Goal: Task Accomplishment & Management: Use online tool/utility

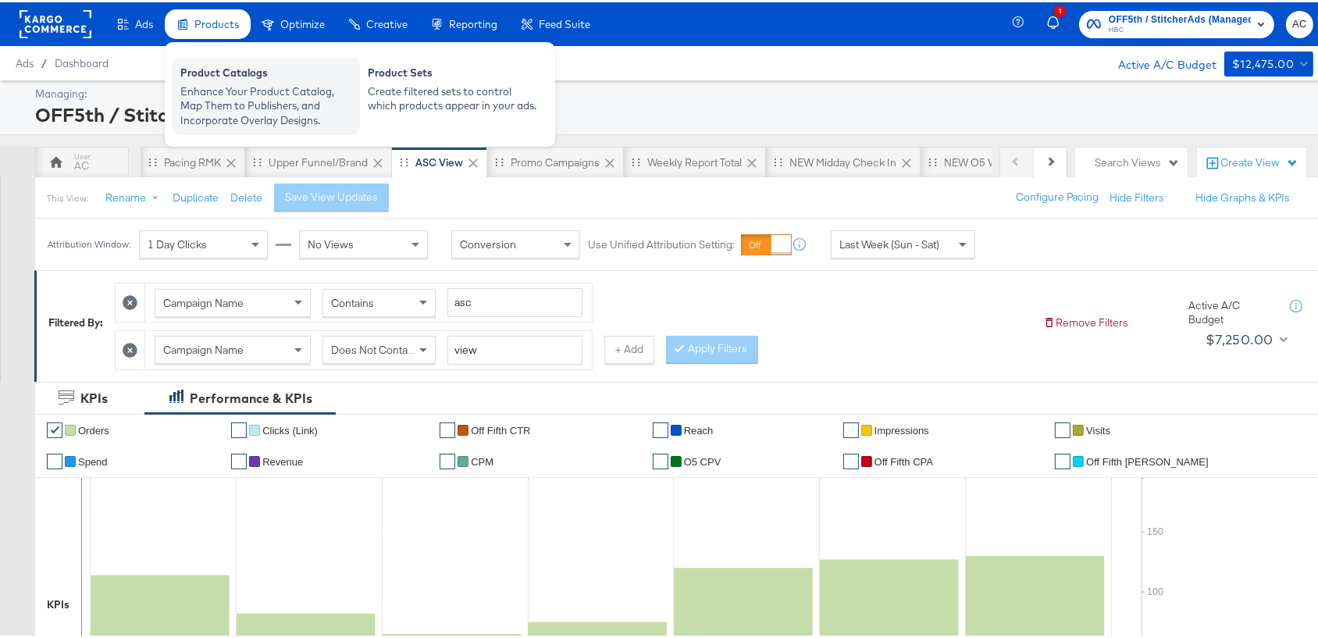
click at [216, 87] on div "Enhance Your Product Catalog, Map Them to Publishers, and Incorporate Overlay D…" at bounding box center [266, 104] width 172 height 44
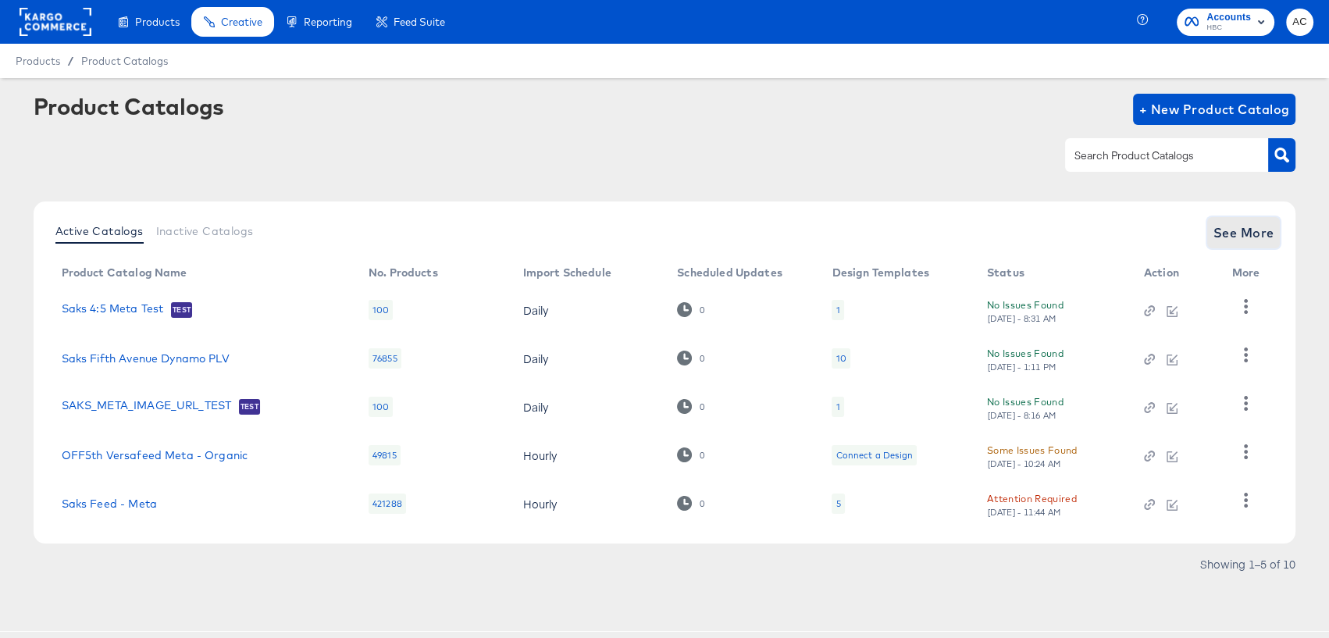
click at [1241, 235] on span "See More" at bounding box center [1244, 233] width 61 height 22
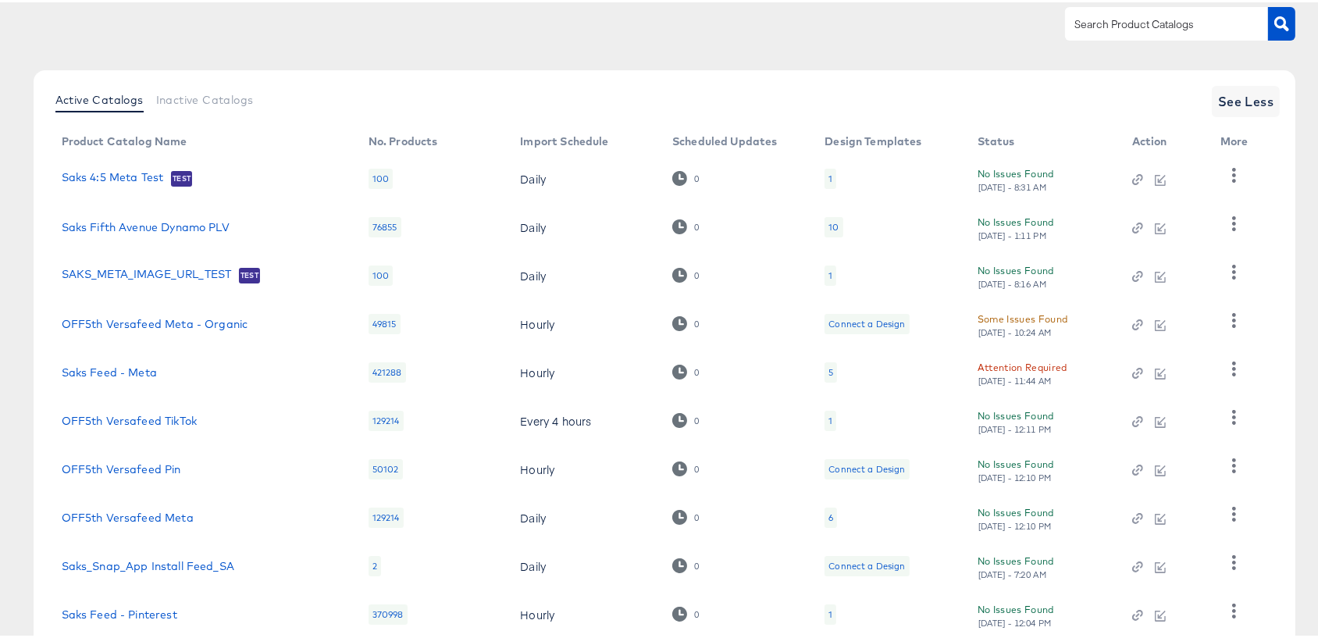
scroll to position [136, 0]
click at [175, 512] on link "OFF5th Versafeed Meta" at bounding box center [128, 513] width 132 height 12
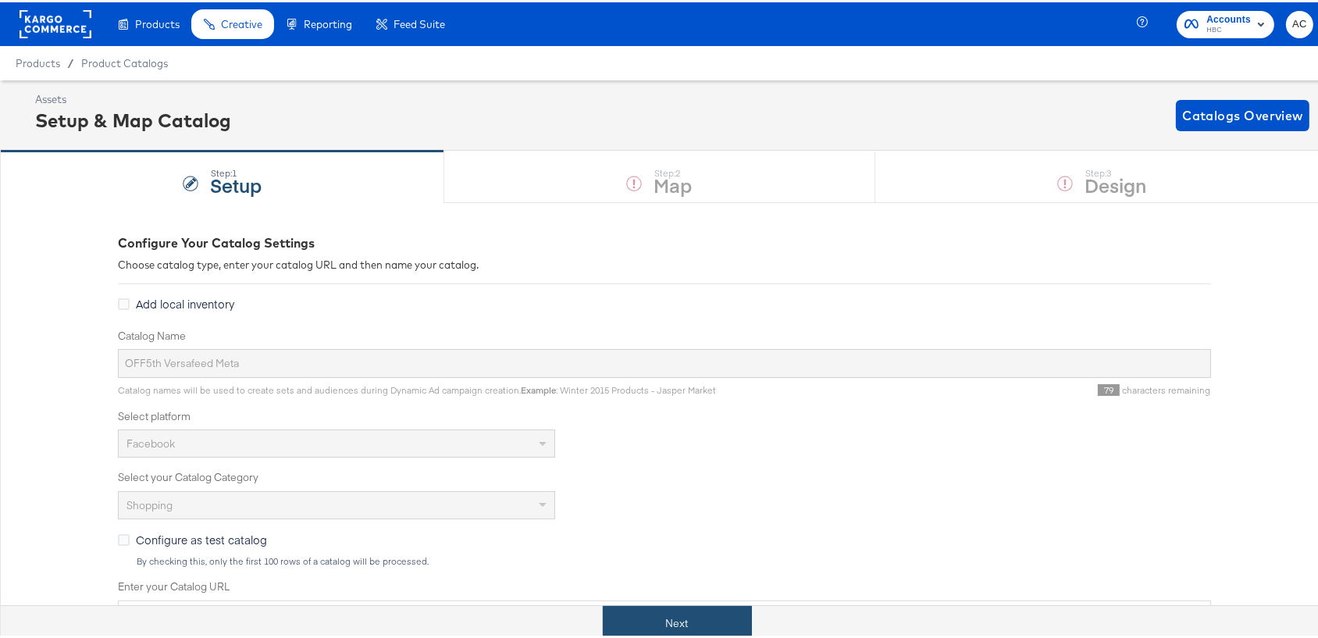
click at [647, 620] on button "Next" at bounding box center [677, 621] width 149 height 35
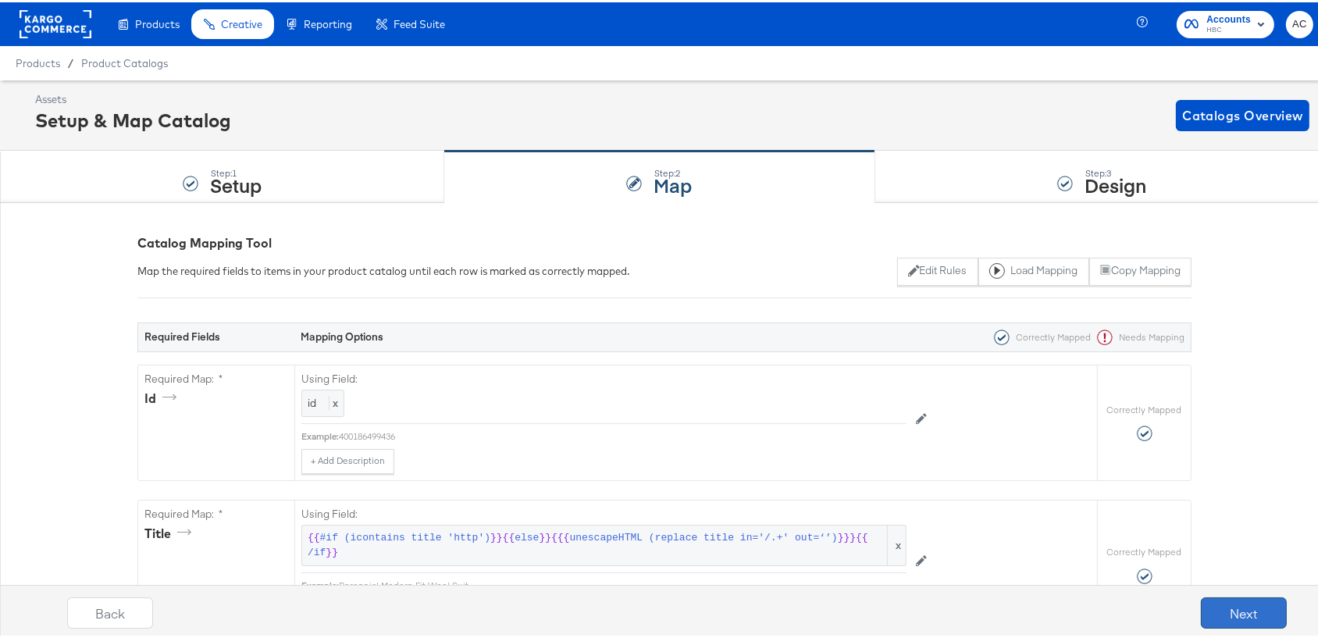
click at [1226, 599] on button "Next" at bounding box center [1244, 610] width 86 height 31
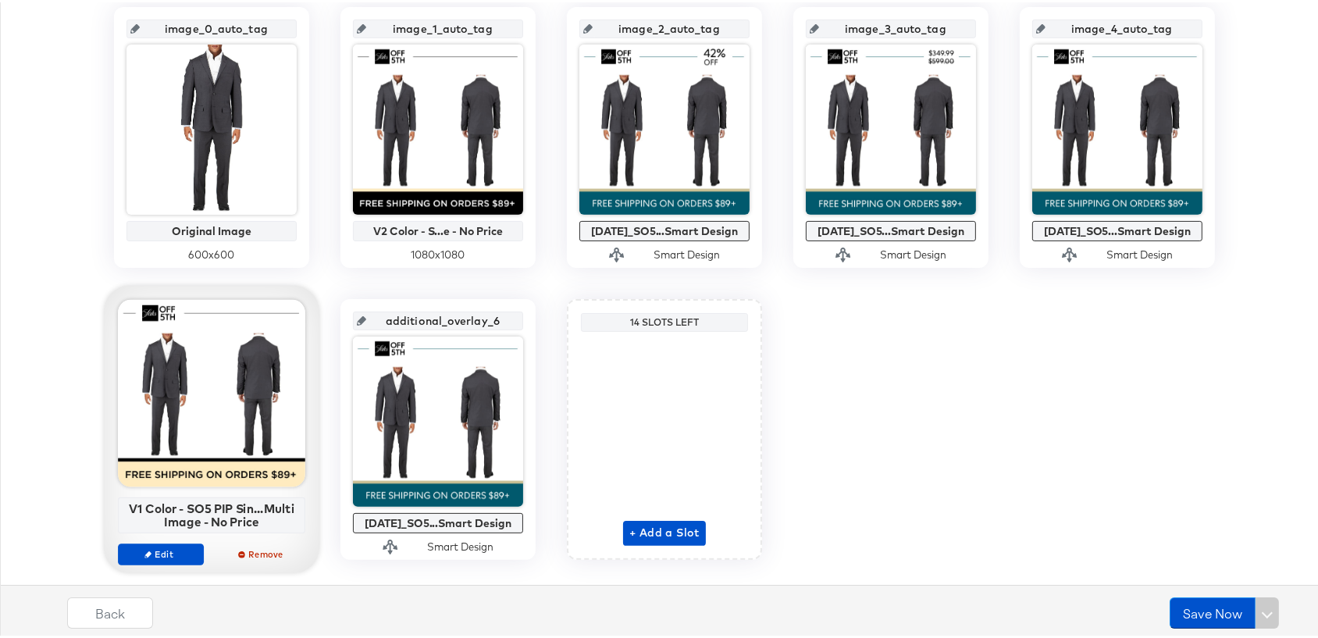
scroll to position [365, 0]
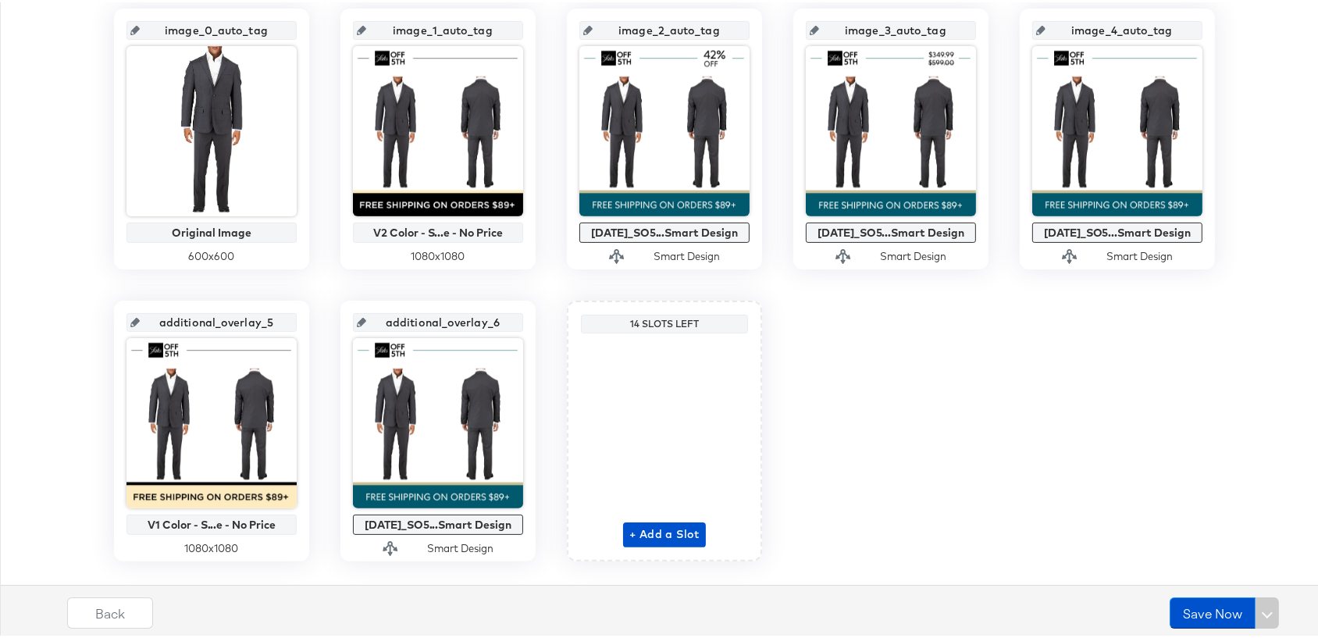
click at [134, 318] on icon at bounding box center [134, 320] width 9 height 9
click at [138, 319] on icon at bounding box center [134, 320] width 9 height 9
click at [166, 319] on input "additional_overlay_5" at bounding box center [216, 314] width 153 height 42
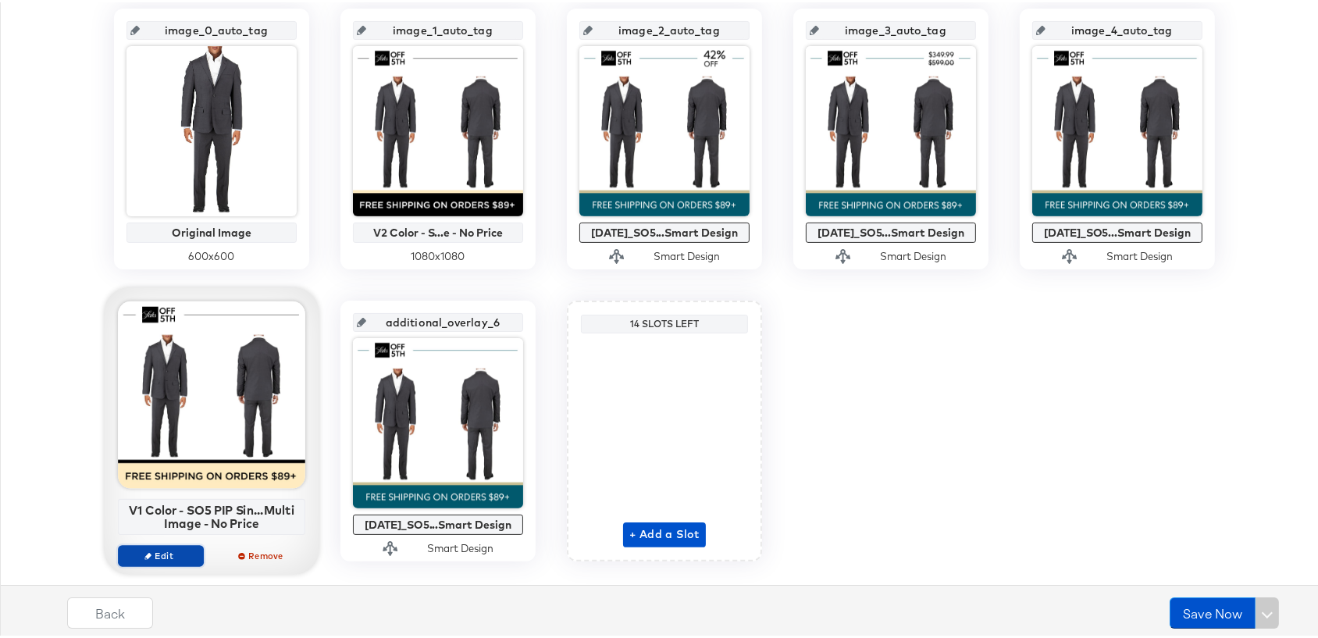
click at [170, 548] on span "Edit" at bounding box center [161, 554] width 72 height 12
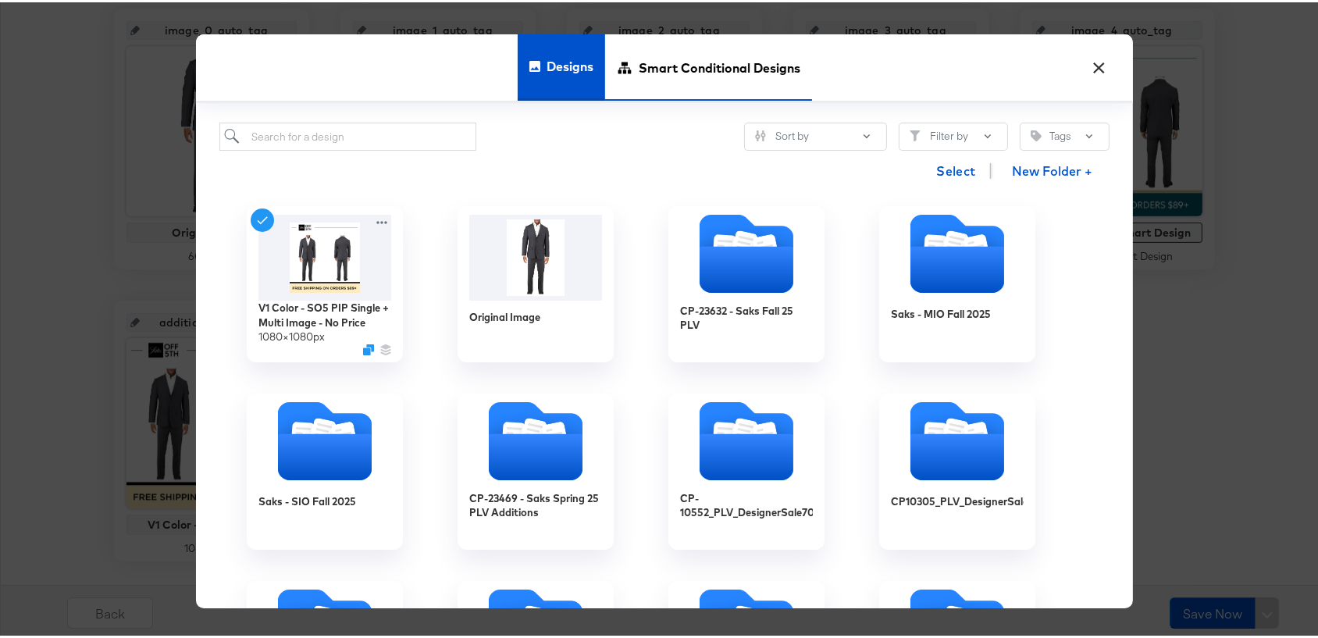
click at [658, 61] on span "Smart Conditional Designs" at bounding box center [720, 64] width 162 height 69
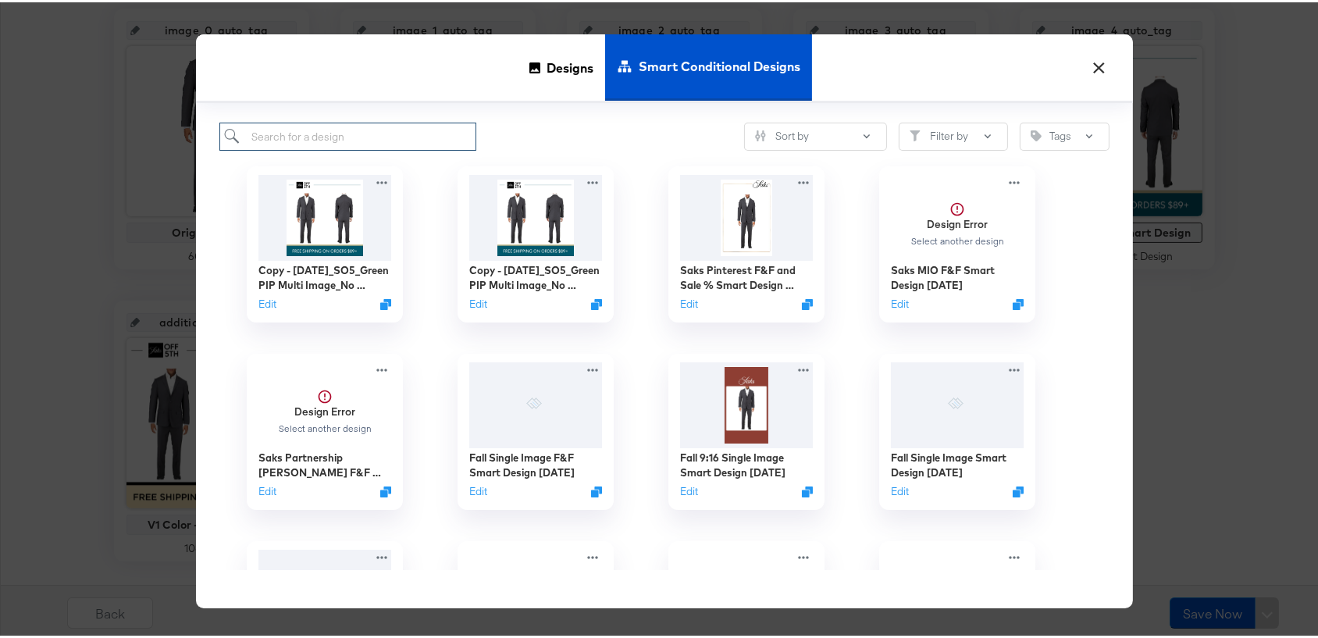
click at [423, 135] on input "search" at bounding box center [347, 134] width 257 height 29
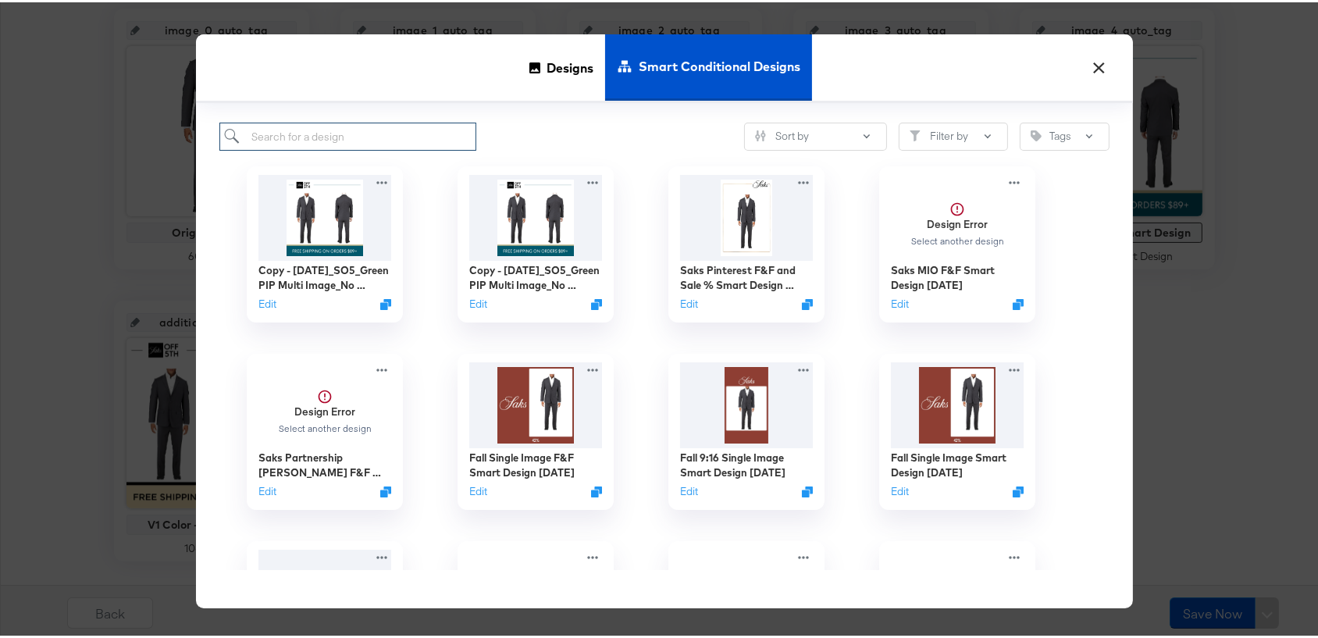
paste input "Green PIP Multi Image_85% Off PIP Text"
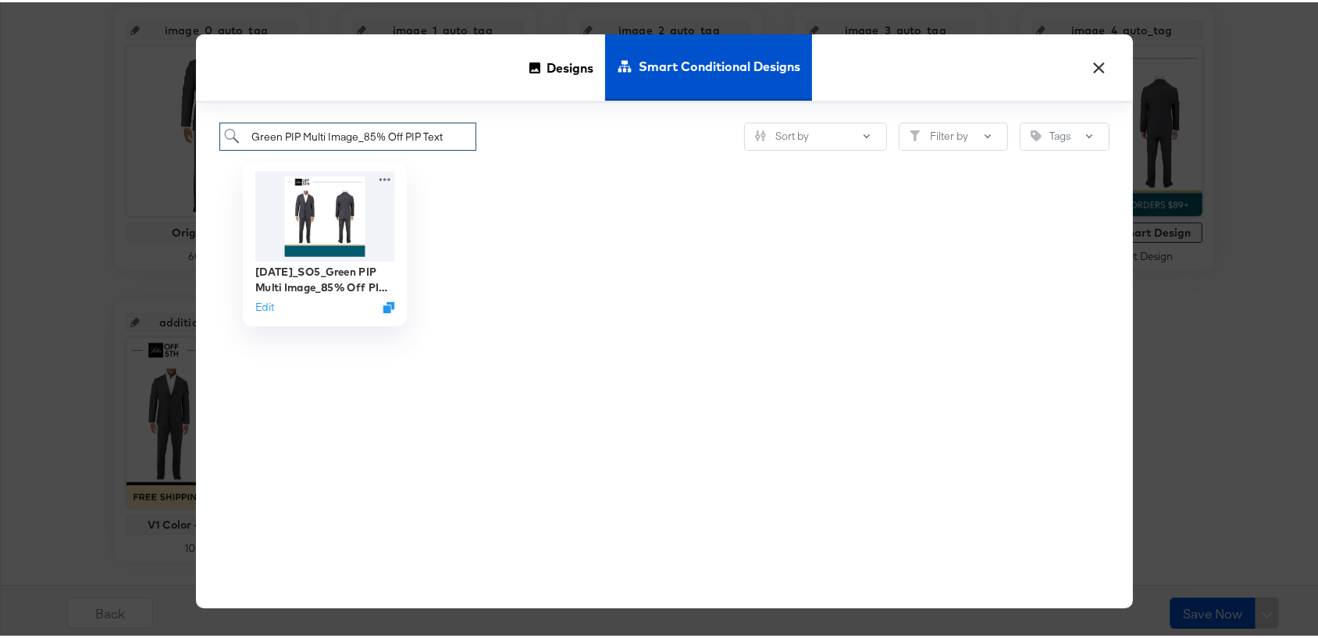
type input "Green PIP Multi Image_85% Off PIP Text"
click at [326, 241] on img at bounding box center [325, 214] width 140 height 90
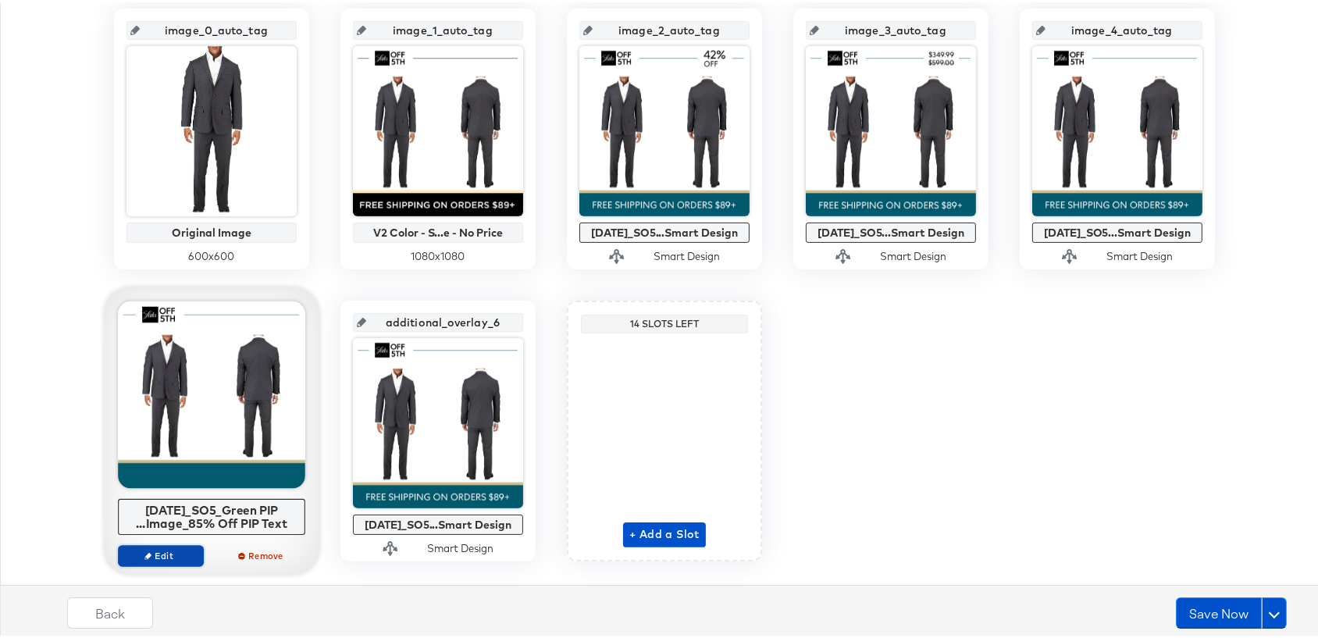
click at [152, 555] on span "Edit" at bounding box center [161, 554] width 72 height 12
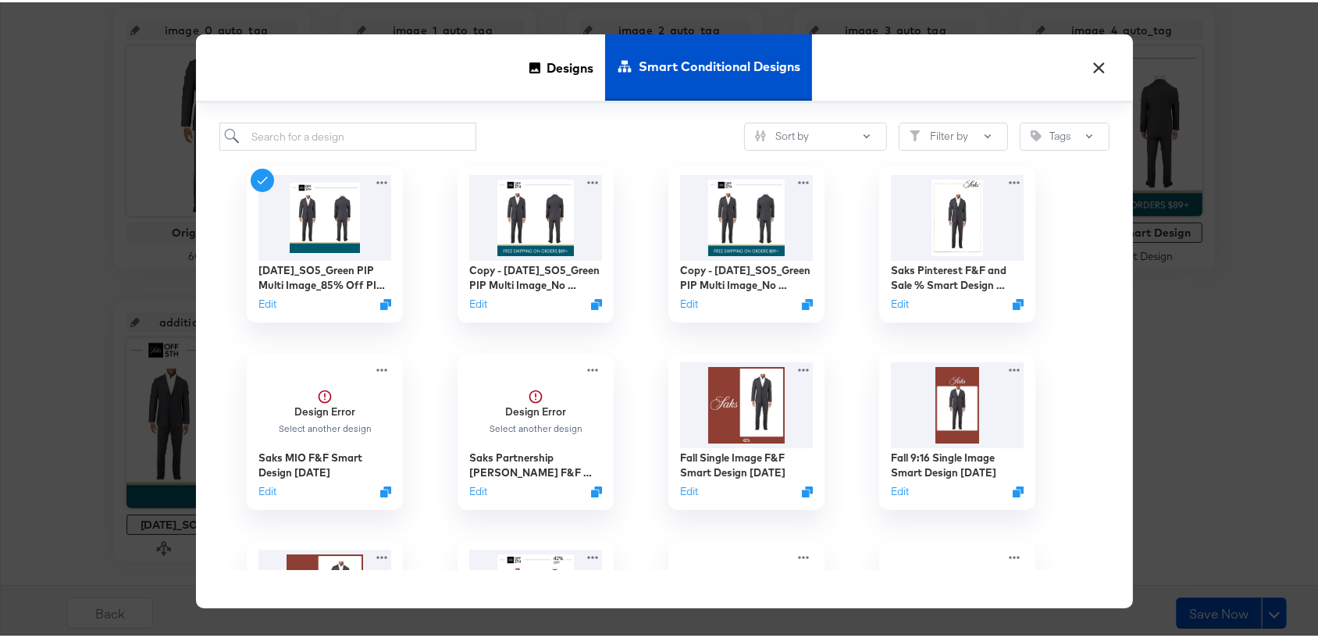
click at [1098, 67] on button "×" at bounding box center [1100, 62] width 28 height 28
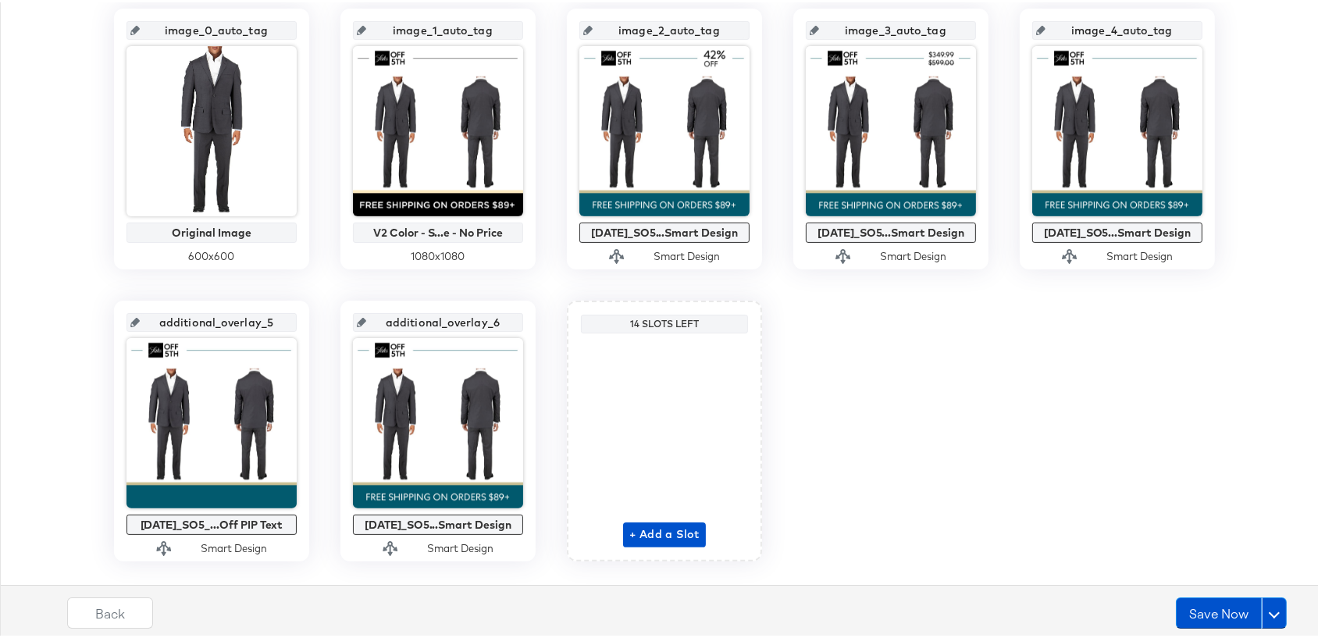
click at [134, 319] on icon at bounding box center [134, 320] width 9 height 9
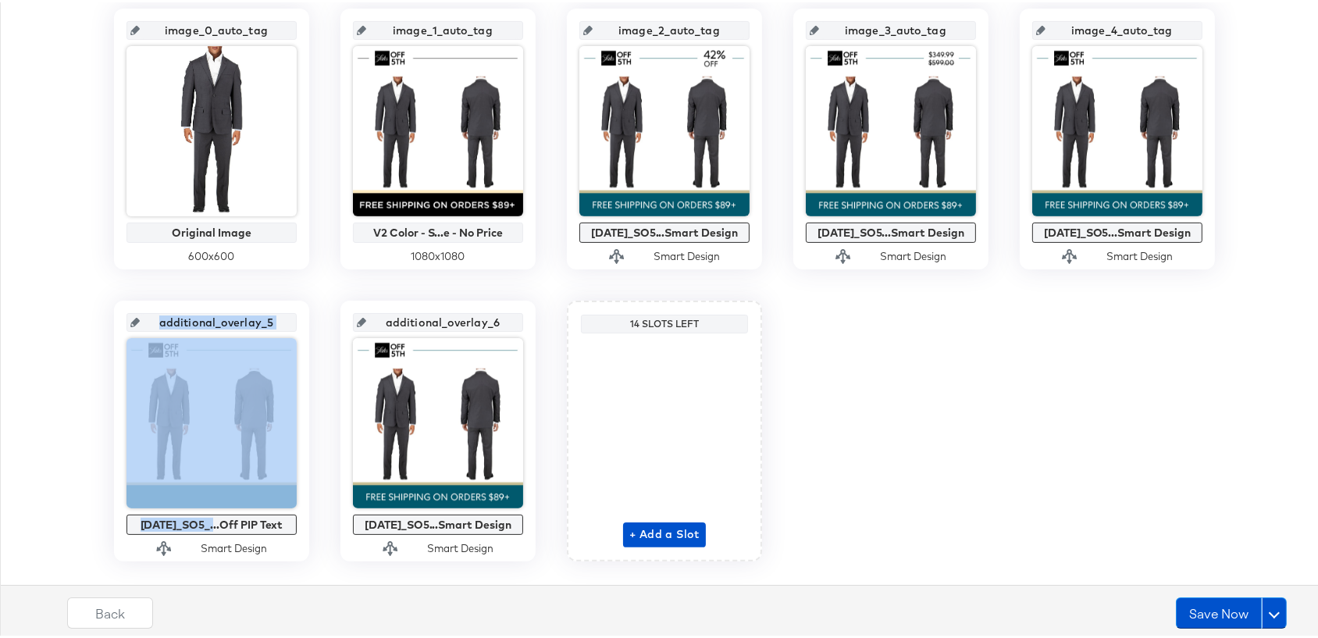
click at [134, 319] on icon at bounding box center [134, 320] width 9 height 9
click at [167, 318] on input "additional_overlay_5" at bounding box center [216, 314] width 153 height 42
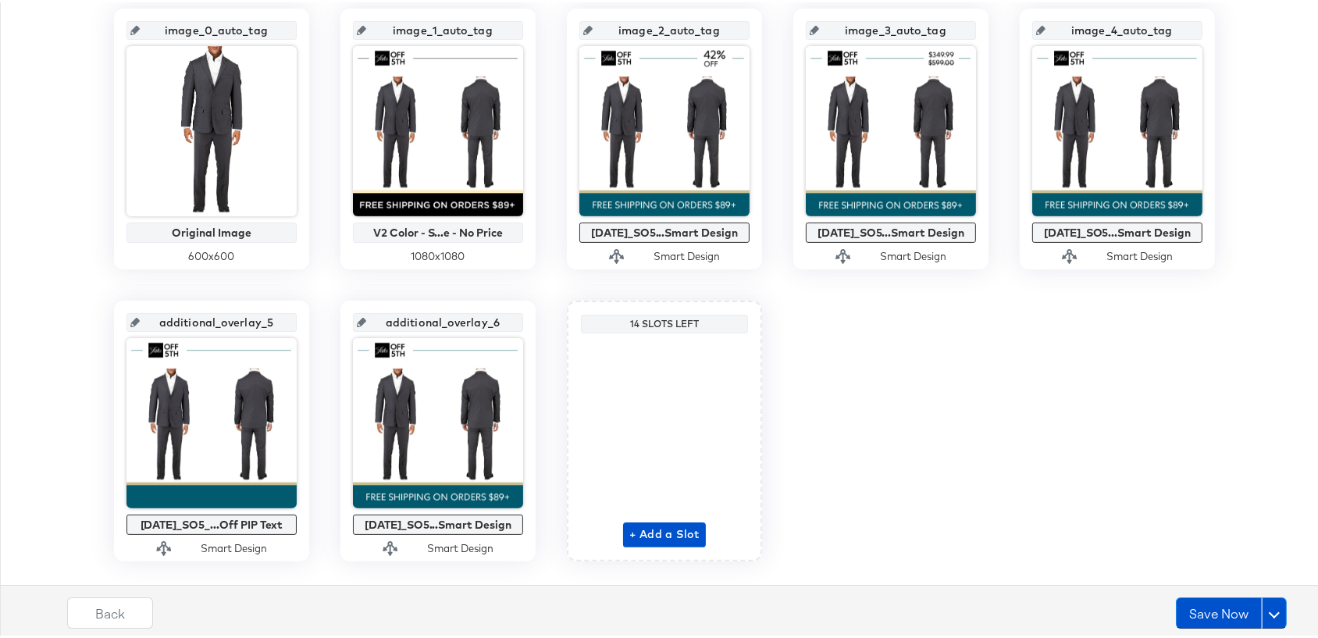
click at [167, 318] on input "additional_overlay_5" at bounding box center [216, 314] width 153 height 42
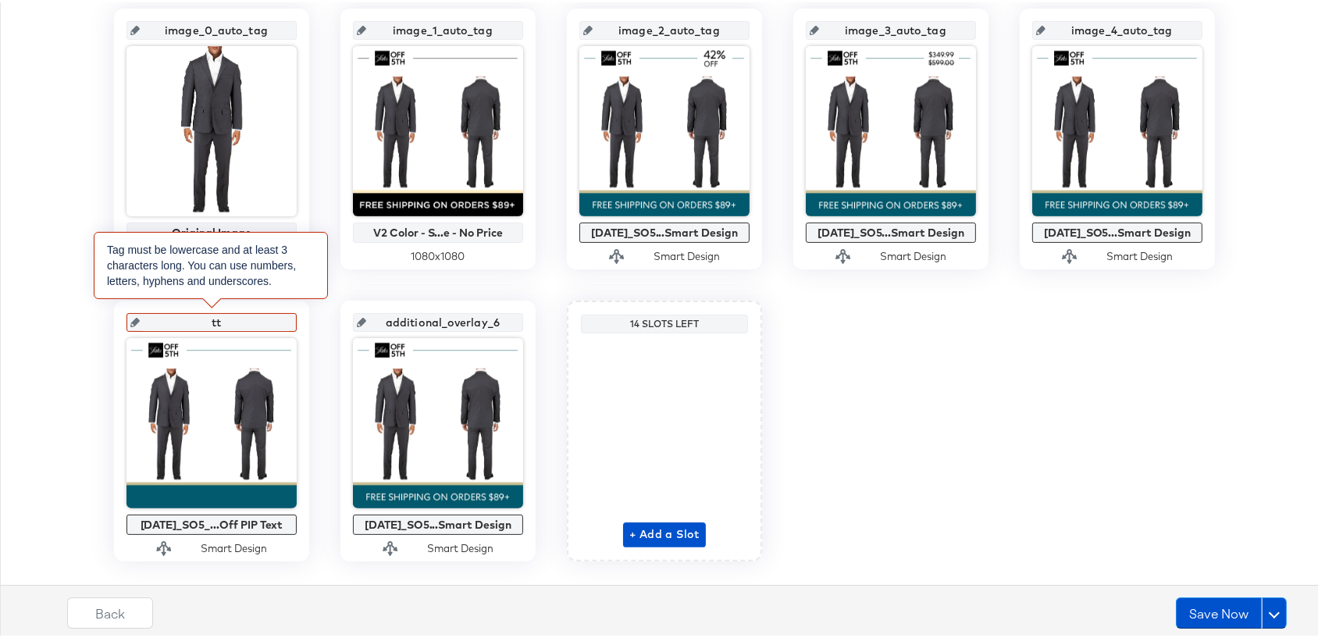
type input "t"
click at [162, 323] on input "Alternate PIP text" at bounding box center [216, 314] width 153 height 42
type input "Slot 5 Alternate PIP text"
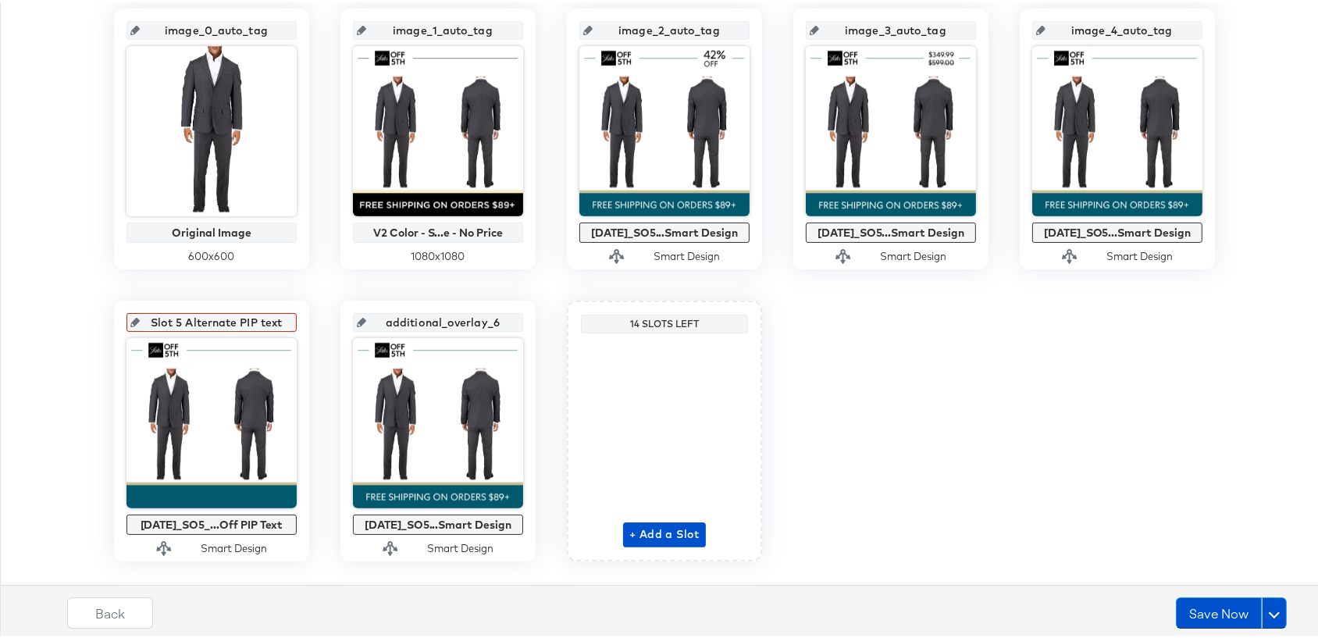
click at [59, 361] on div "image_0_auto_tag Original Image 600 x 600 image_1_auto_tag V2 Color - S...e - N…" at bounding box center [665, 282] width 1312 height 553
click at [1194, 608] on button "Save Now" at bounding box center [1219, 610] width 86 height 31
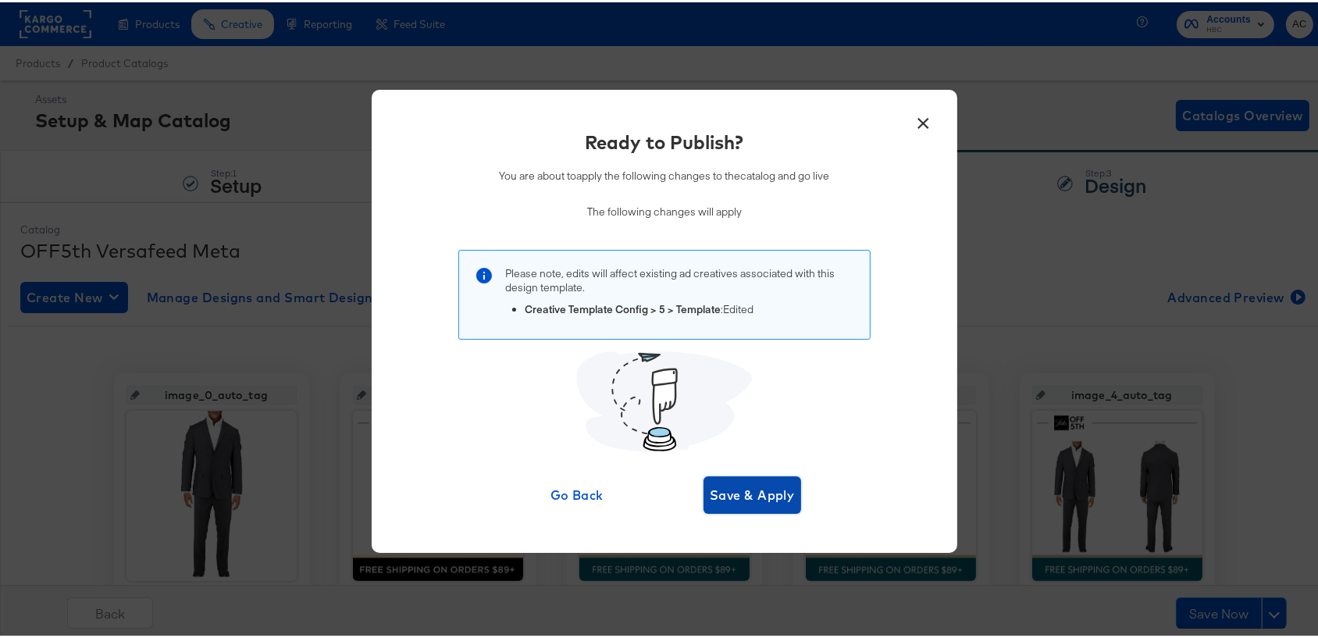
click at [767, 493] on span "Save & Apply" at bounding box center [752, 493] width 85 height 22
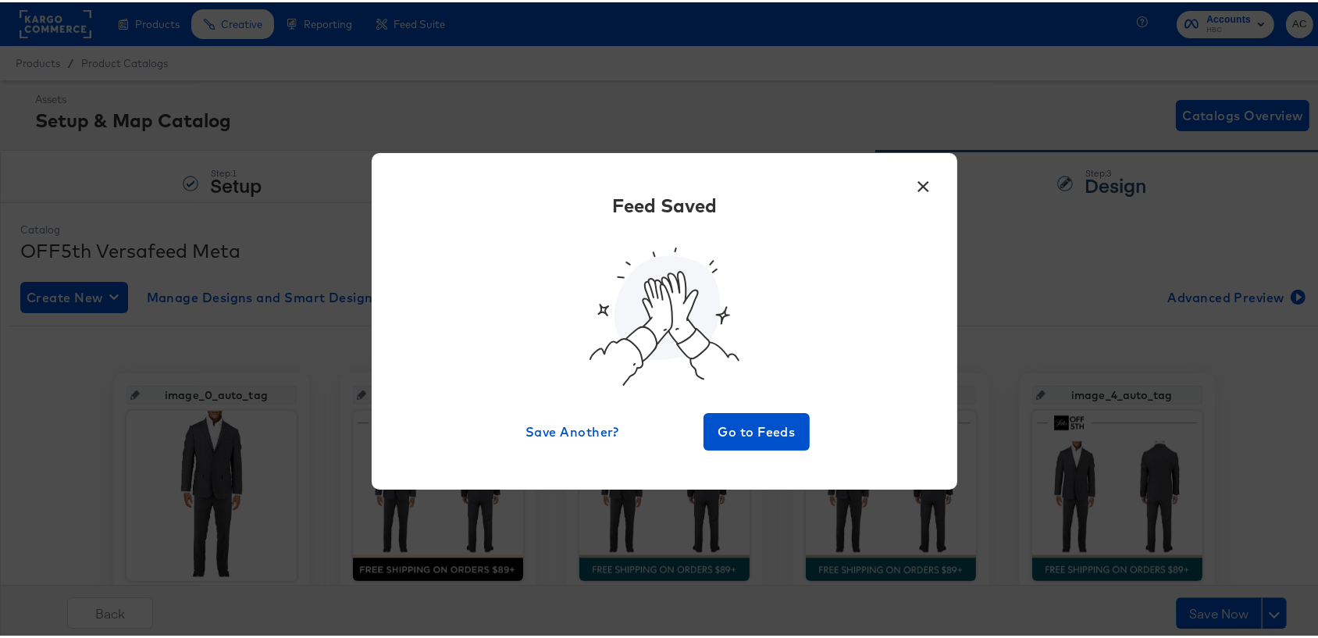
click at [918, 182] on button "×" at bounding box center [924, 180] width 28 height 28
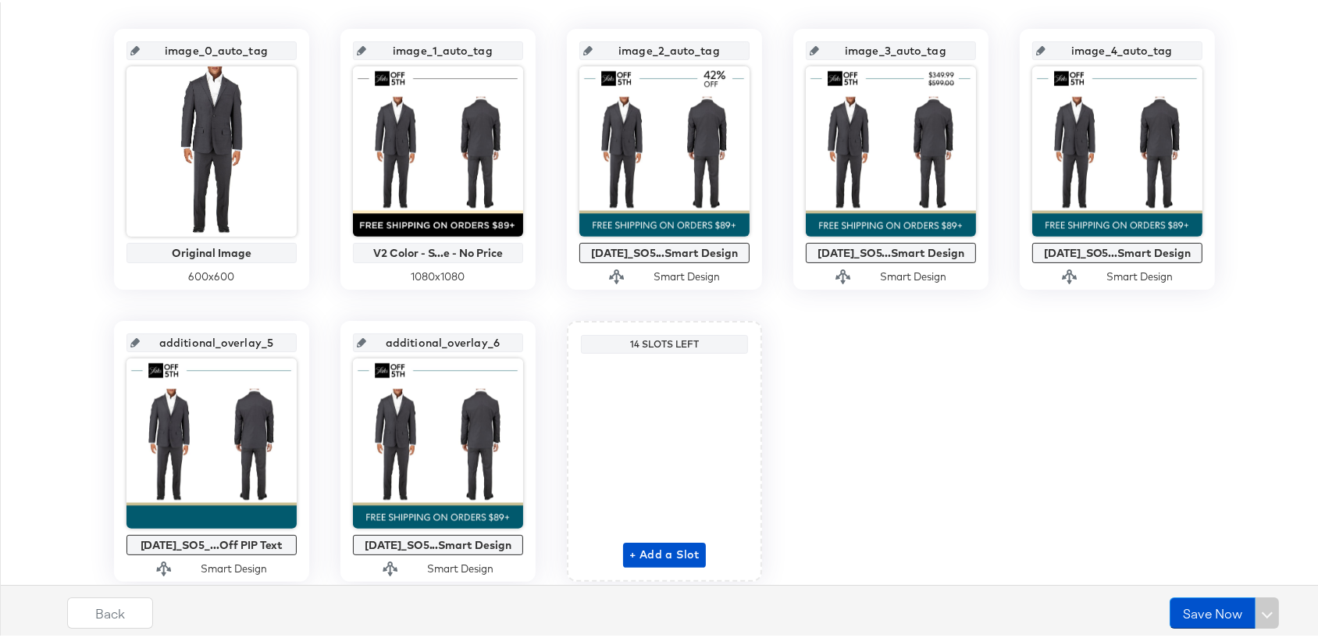
scroll to position [398, 0]
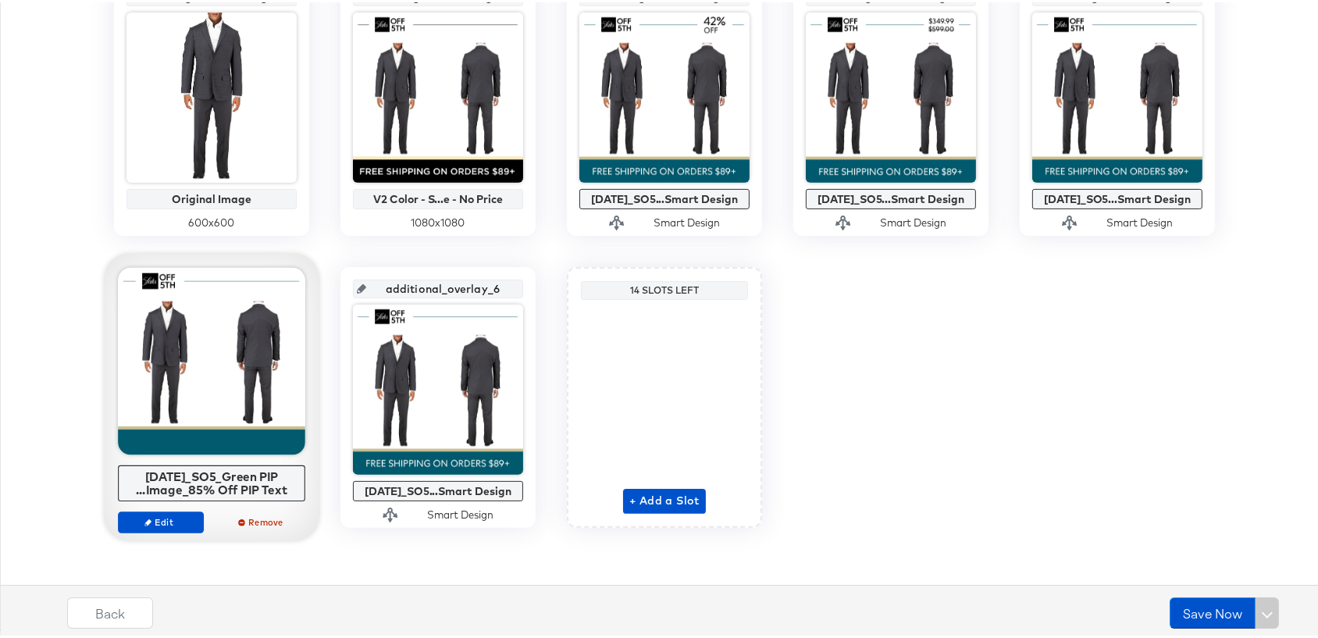
click at [205, 403] on div at bounding box center [211, 359] width 187 height 187
click at [172, 527] on button "Edit" at bounding box center [161, 520] width 86 height 22
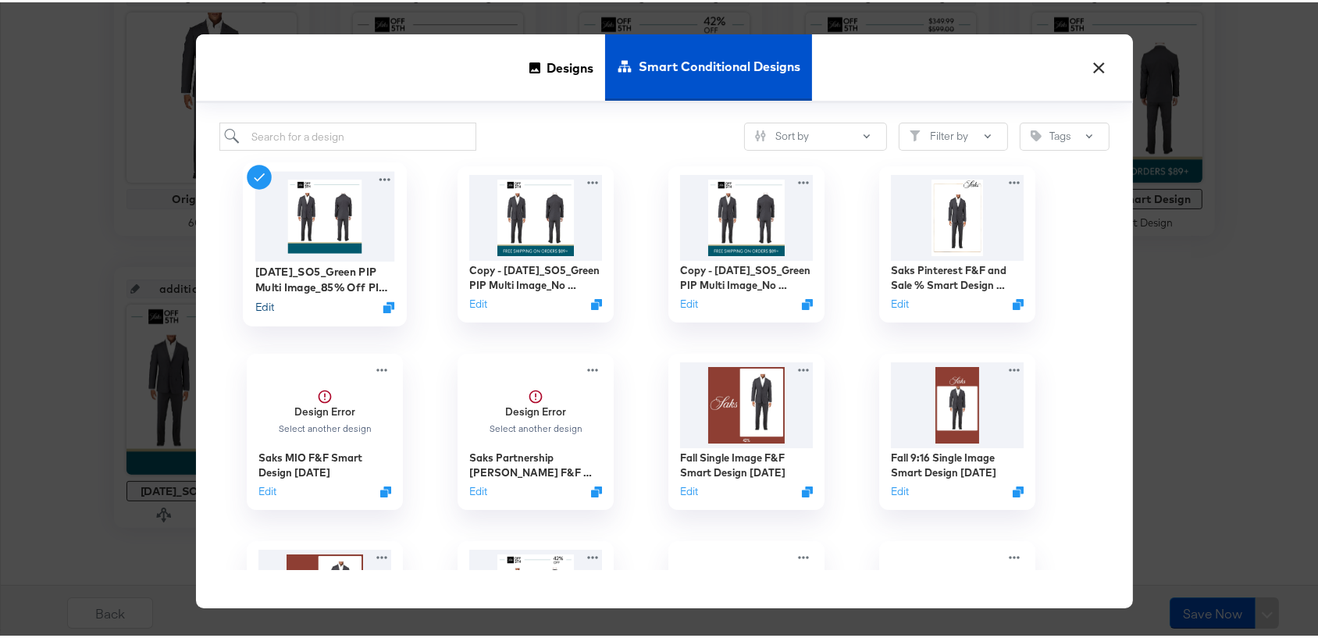
click at [262, 304] on button "Edit" at bounding box center [264, 305] width 19 height 15
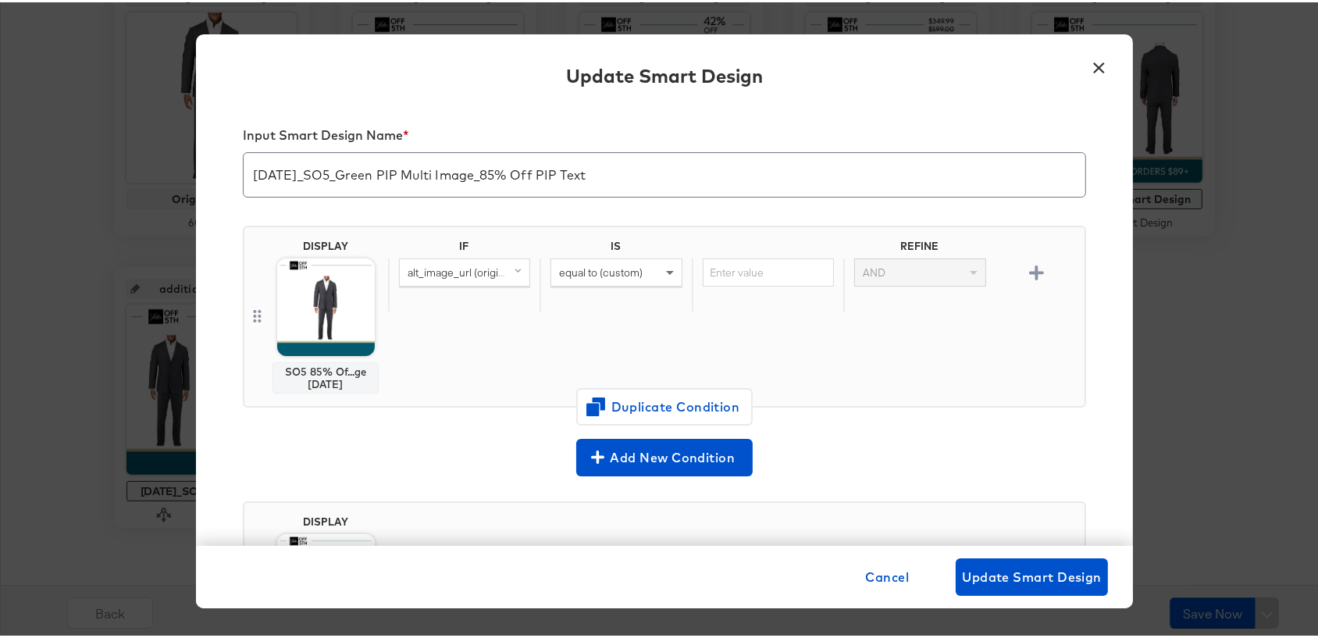
scroll to position [8, 0]
